Goal: Information Seeking & Learning: Learn about a topic

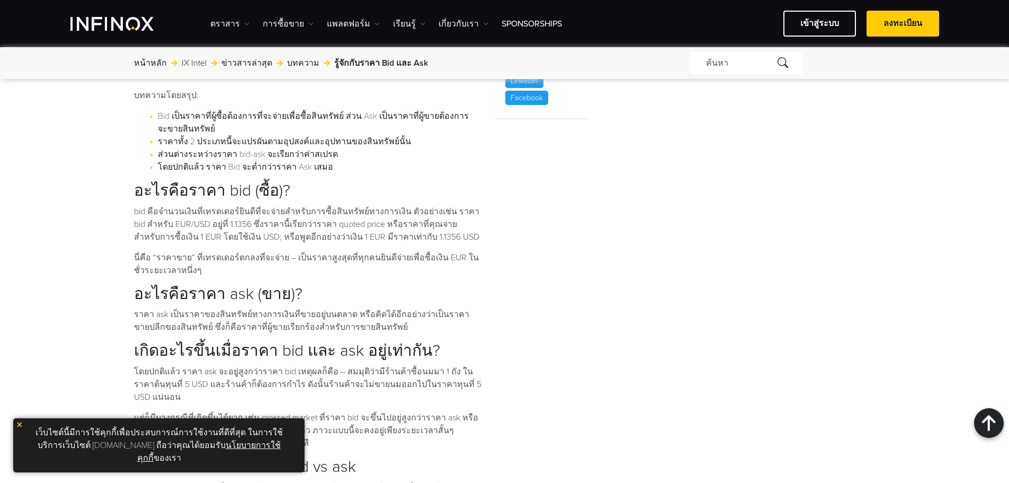
scroll to position [583, 0]
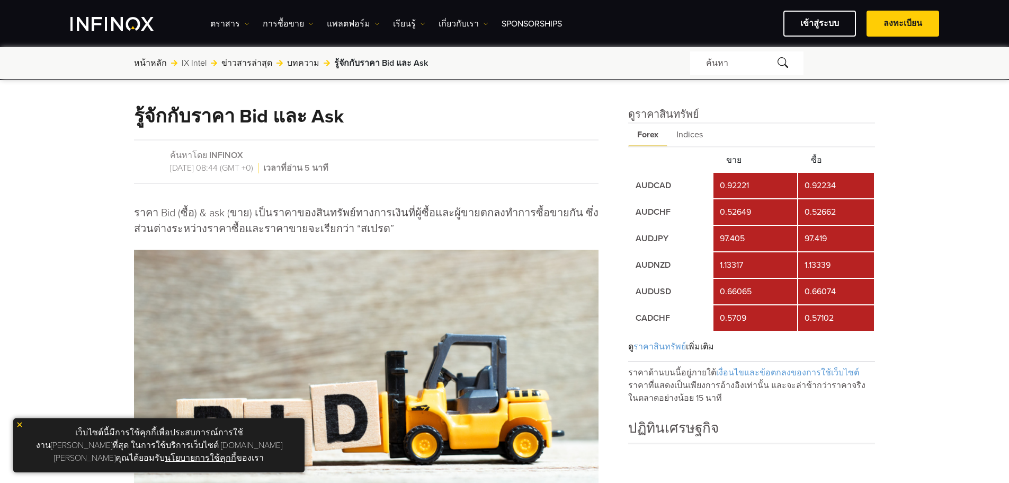
scroll to position [318, 0]
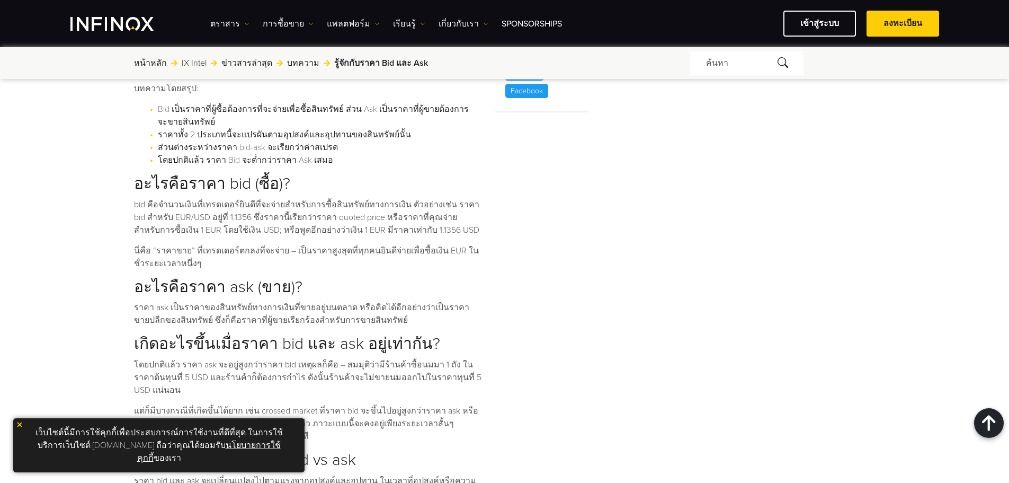
scroll to position [530, 0]
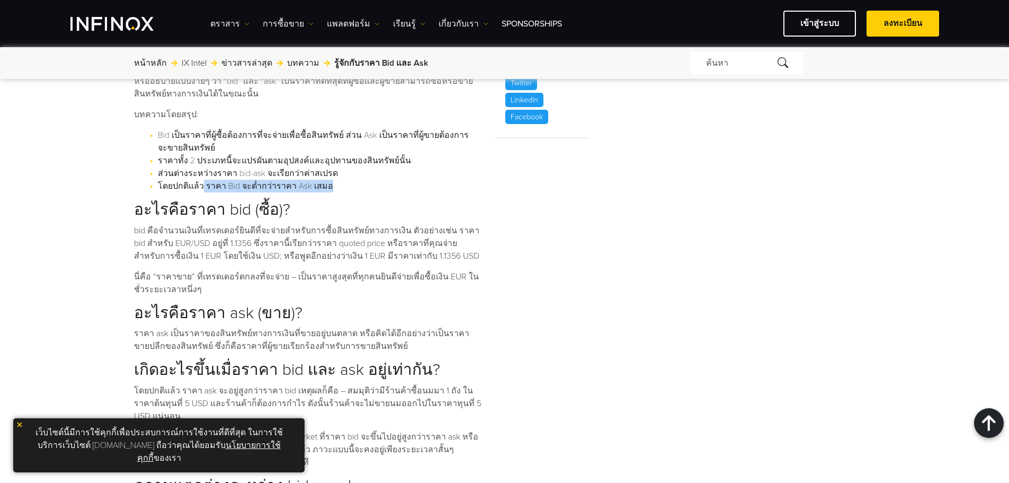
drag, startPoint x: 321, startPoint y: 182, endPoint x: 217, endPoint y: 185, distance: 104.4
click at [203, 183] on li "โดยปกติแล้ว ราคา Bid จะต่ำกว่าราคา Ask เสมอ" at bounding box center [315, 186] width 314 height 13
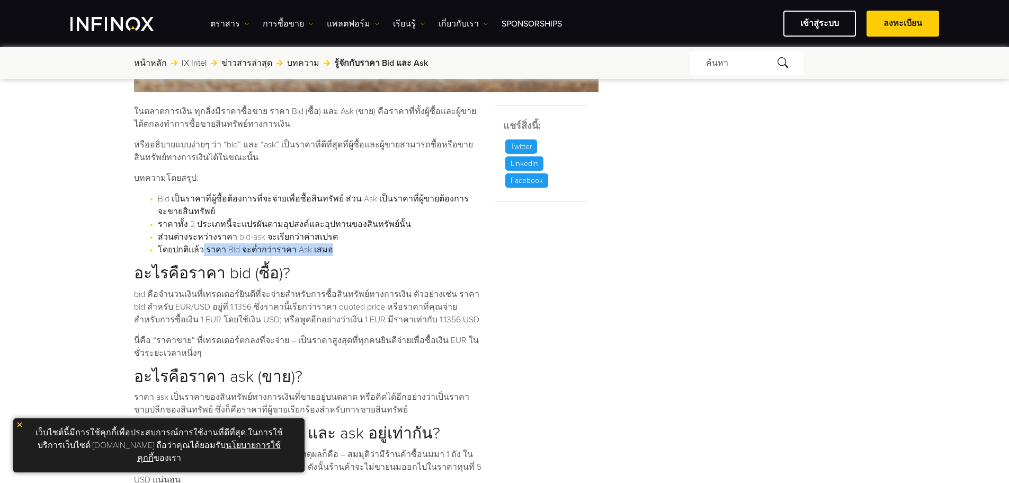
scroll to position [477, 0]
